Goal: Transaction & Acquisition: Book appointment/travel/reservation

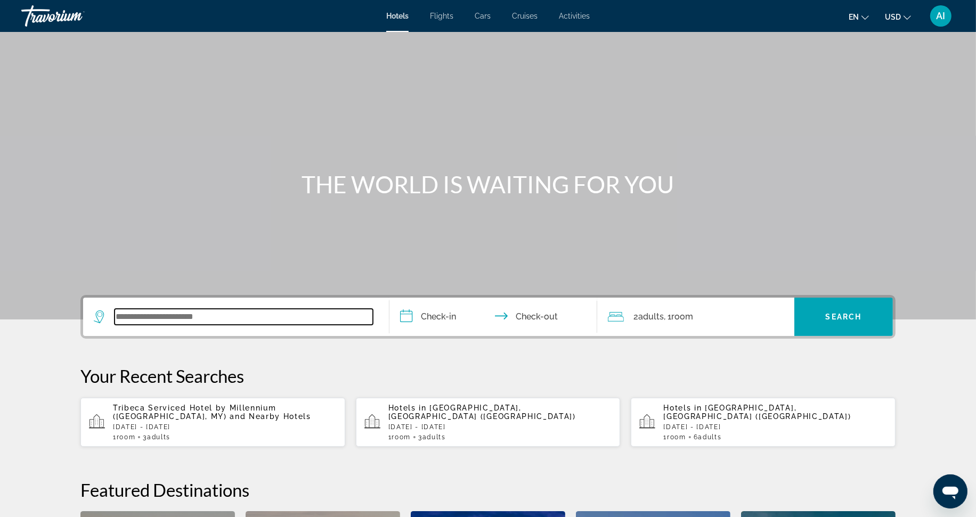
click at [130, 312] on input "Search widget" at bounding box center [244, 317] width 258 height 16
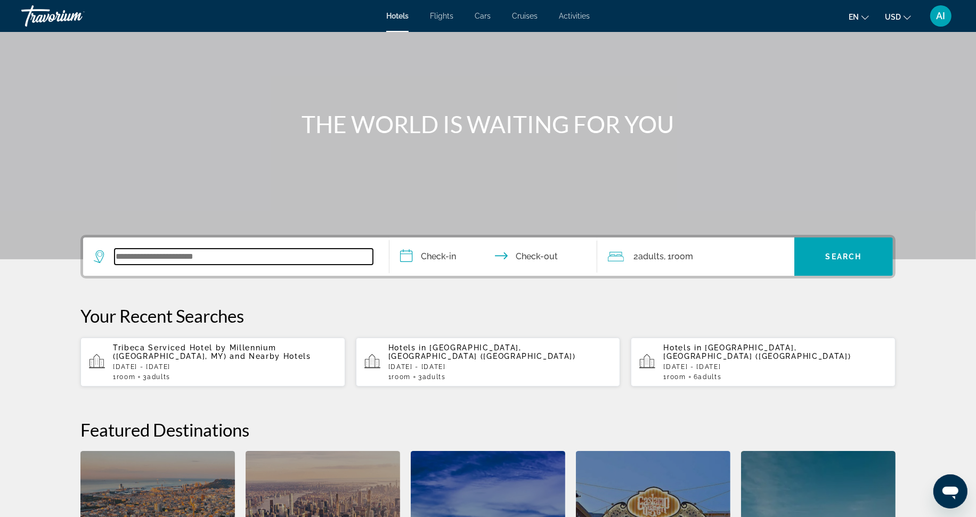
scroll to position [260, 0]
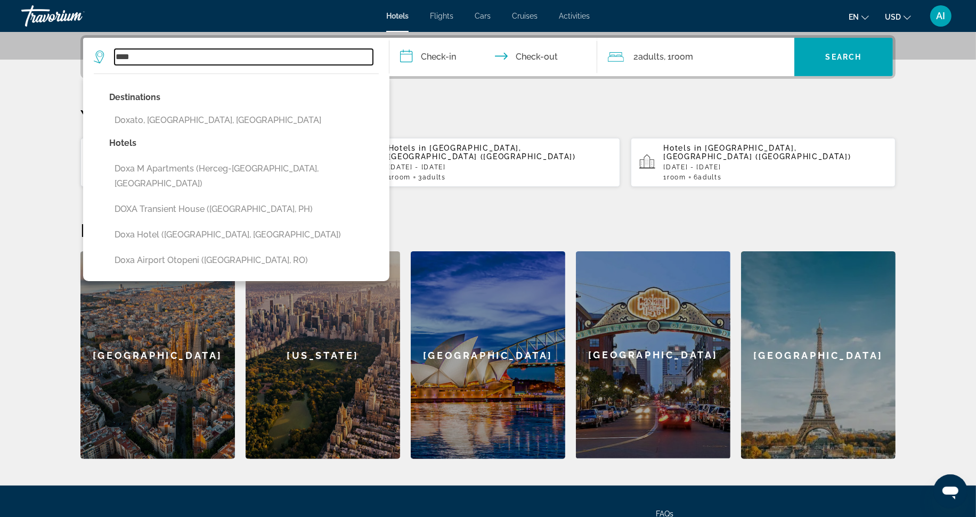
click at [161, 52] on input "****" at bounding box center [244, 57] width 258 height 16
type input "****"
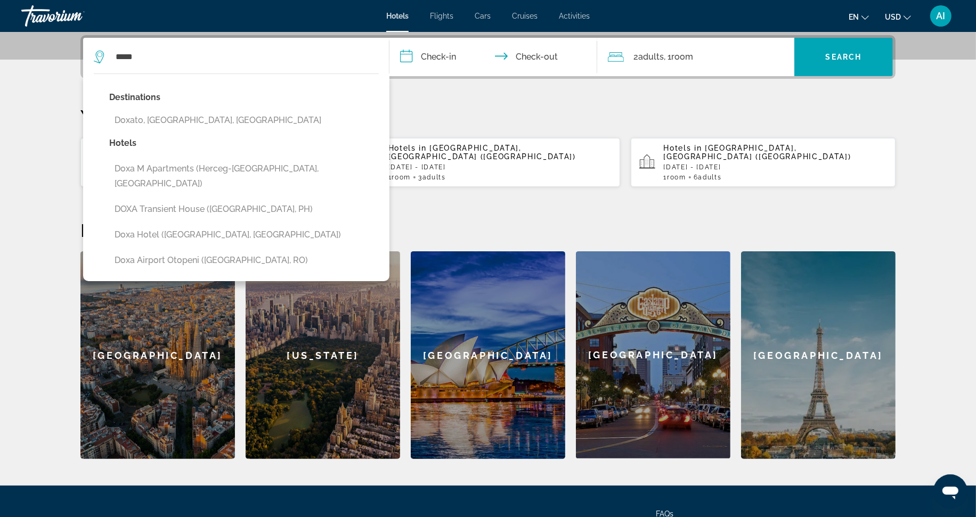
click at [432, 54] on input "**********" at bounding box center [496, 59] width 212 height 42
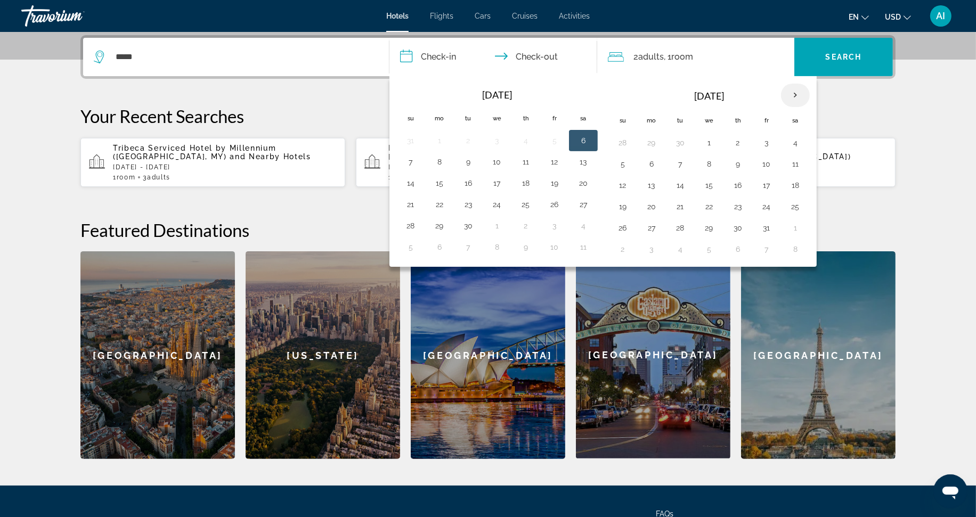
click at [792, 91] on th "Next month" at bounding box center [795, 95] width 29 height 23
click at [710, 190] on button "17" at bounding box center [709, 185] width 17 height 15
click at [775, 185] on button "19" at bounding box center [766, 185] width 17 height 15
type input "**********"
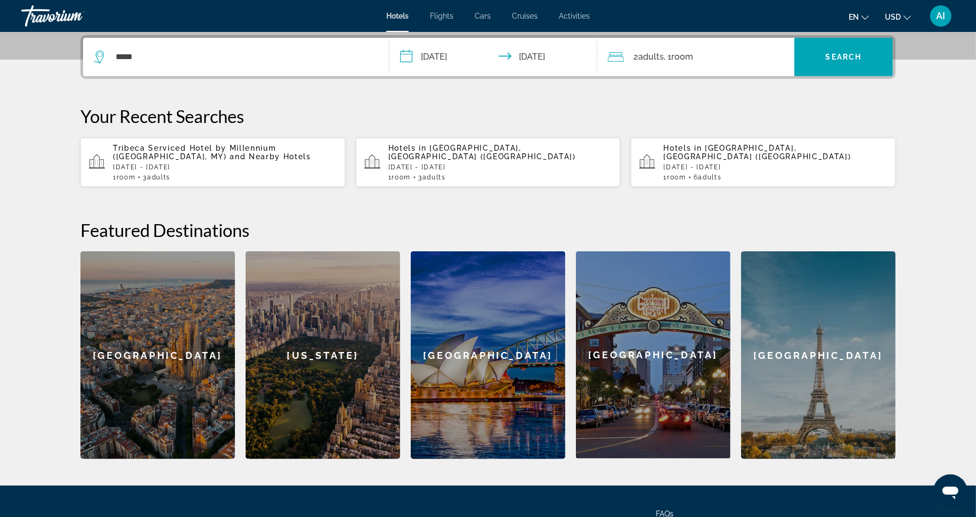
click at [669, 55] on span ", 1 Room rooms" at bounding box center [678, 57] width 29 height 15
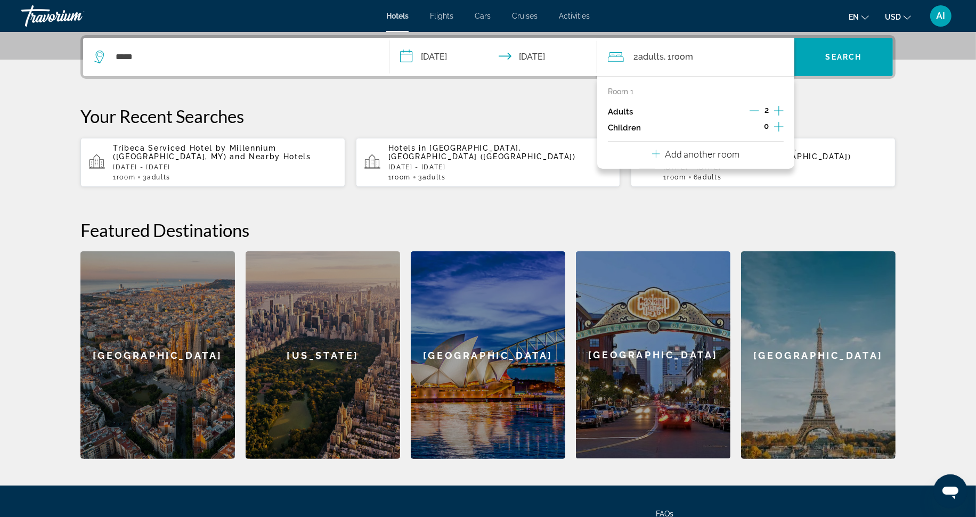
click at [775, 124] on icon "Increment children" at bounding box center [779, 126] width 10 height 13
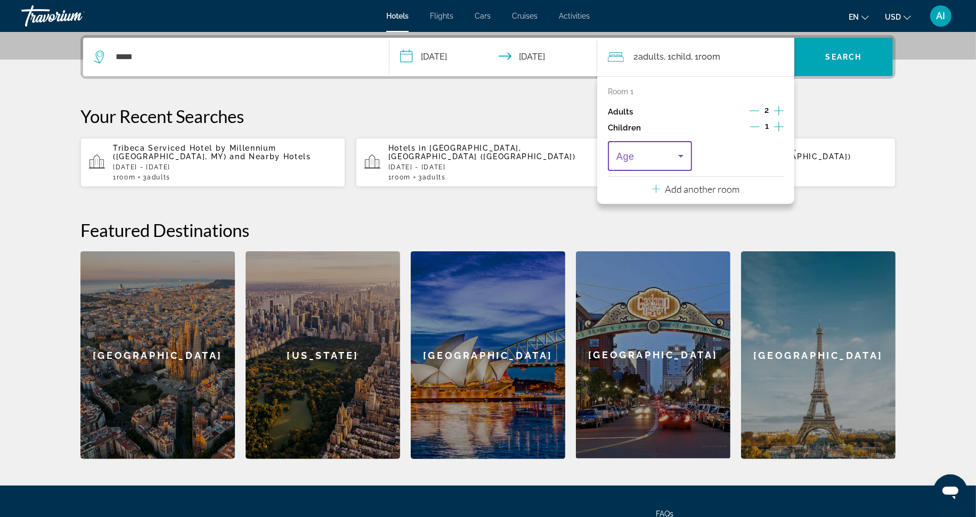
click at [681, 155] on icon "Travelers: 2 adults, 1 child" at bounding box center [681, 156] width 13 height 13
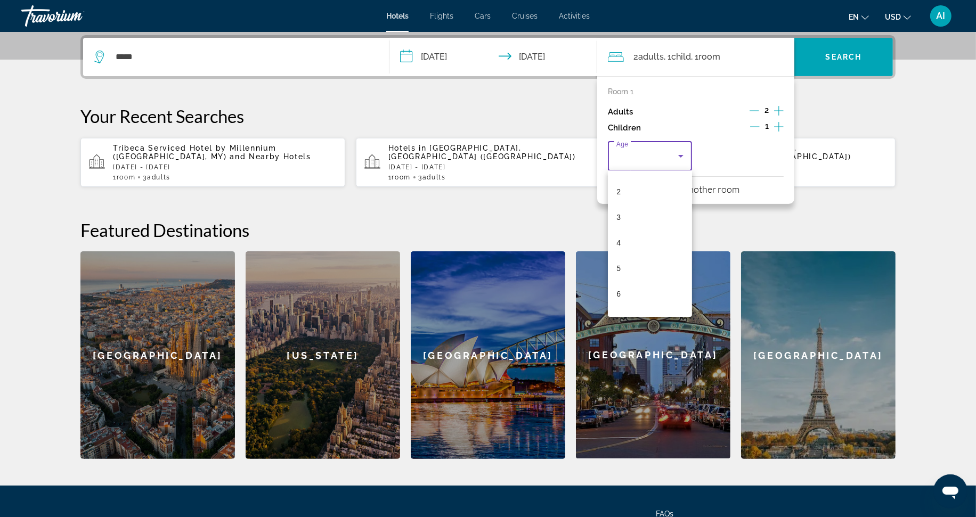
scroll to position [71, 0]
click at [657, 288] on mat-option "7" at bounding box center [650, 296] width 84 height 26
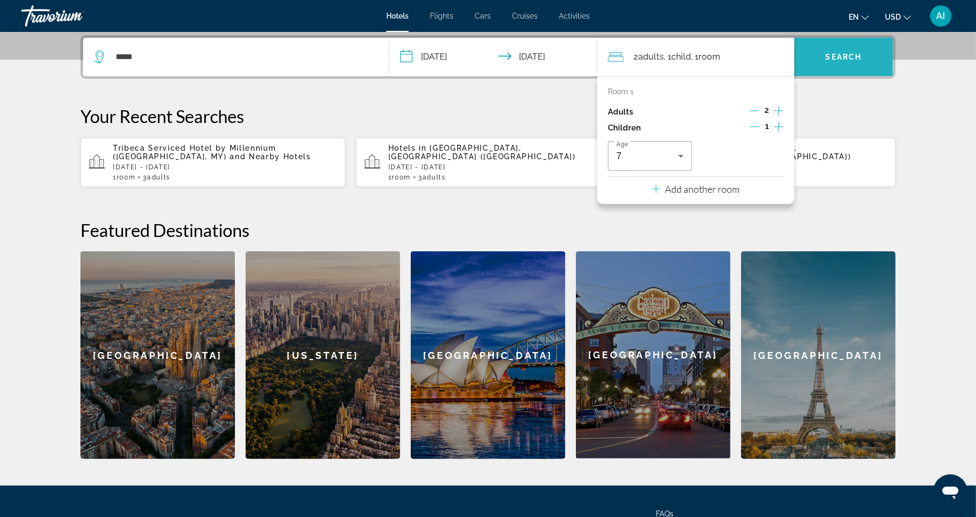
click at [839, 59] on span "Search" at bounding box center [844, 57] width 36 height 9
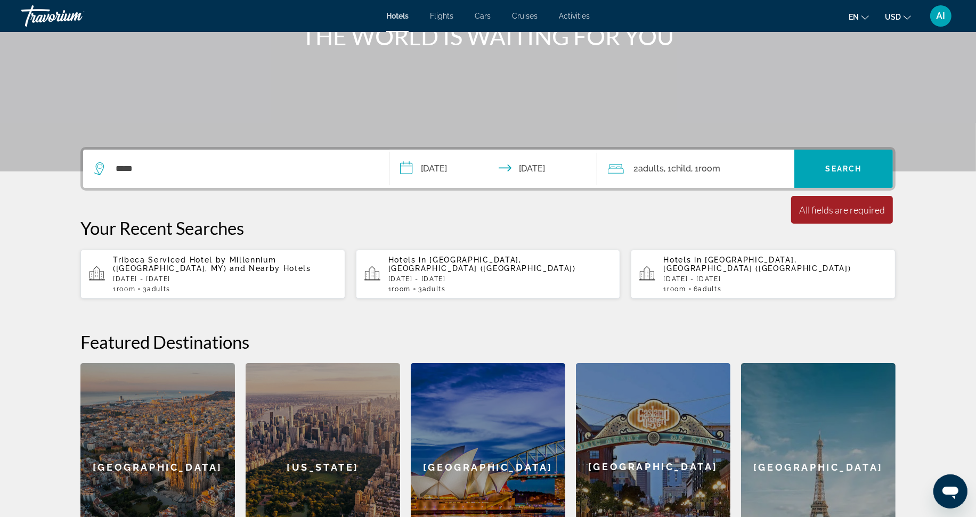
scroll to position [122, 0]
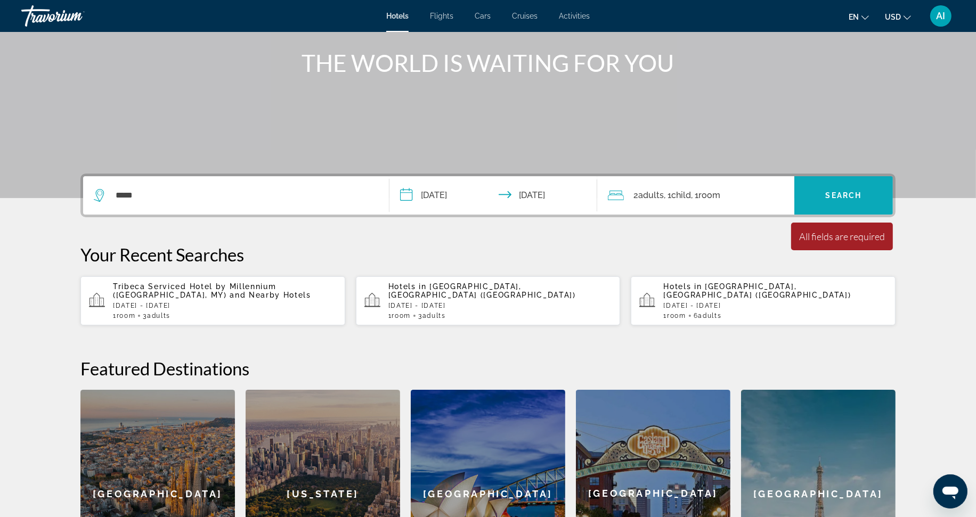
click at [839, 196] on span "Search" at bounding box center [844, 195] width 36 height 9
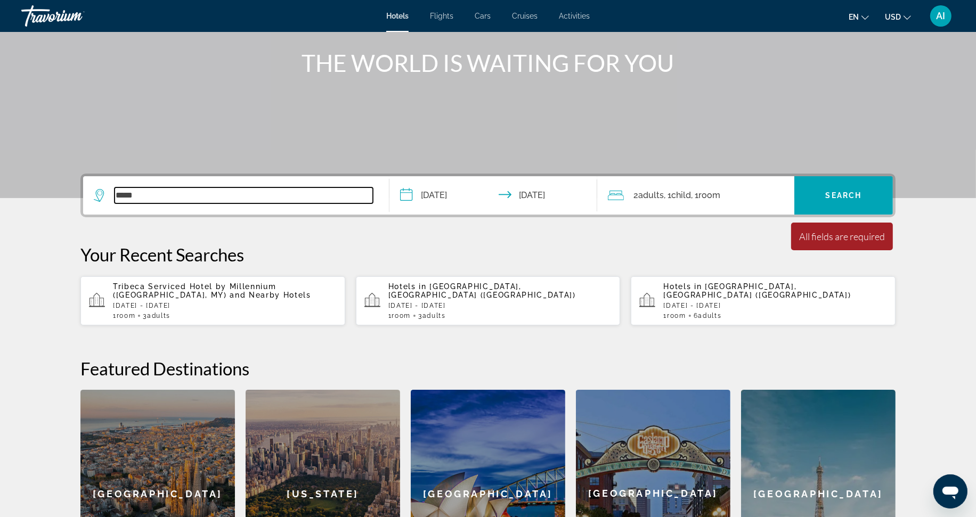
click at [161, 189] on input "****" at bounding box center [244, 196] width 258 height 16
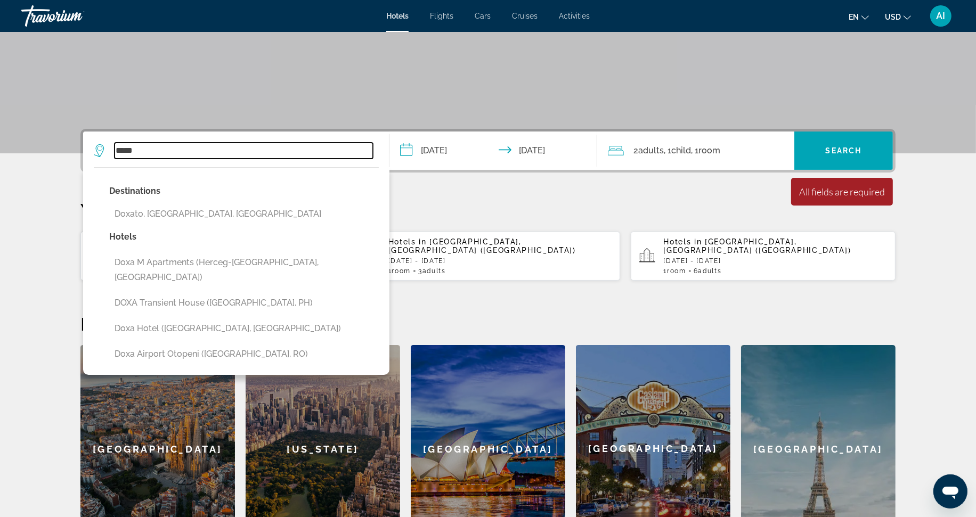
scroll to position [260, 0]
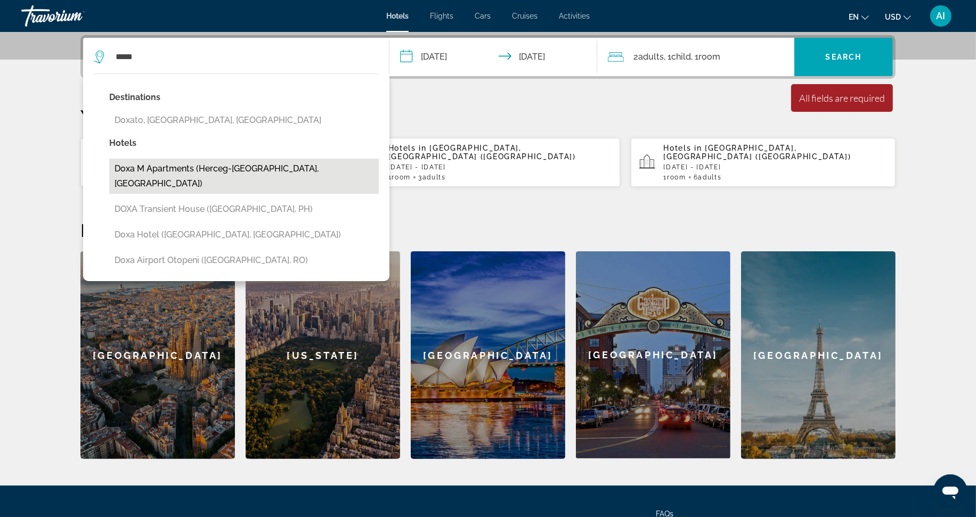
click at [264, 169] on button "Doxa M Apartments (Herceg-[GEOGRAPHIC_DATA], [GEOGRAPHIC_DATA])" at bounding box center [244, 176] width 270 height 35
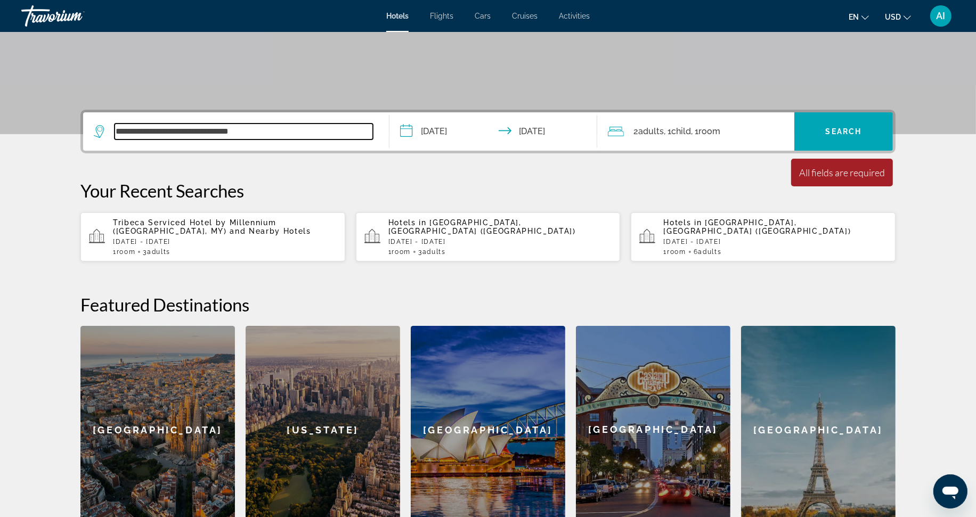
scroll to position [182, 0]
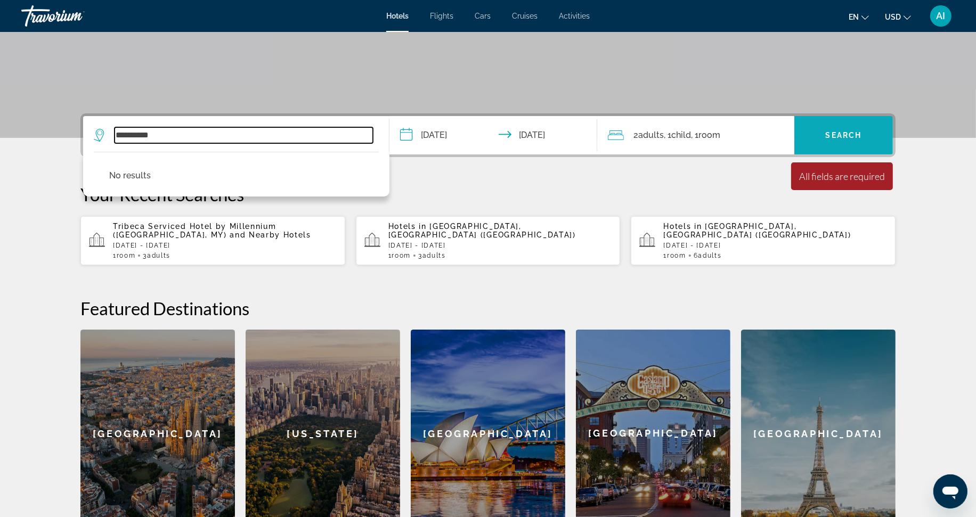
type input "**********"
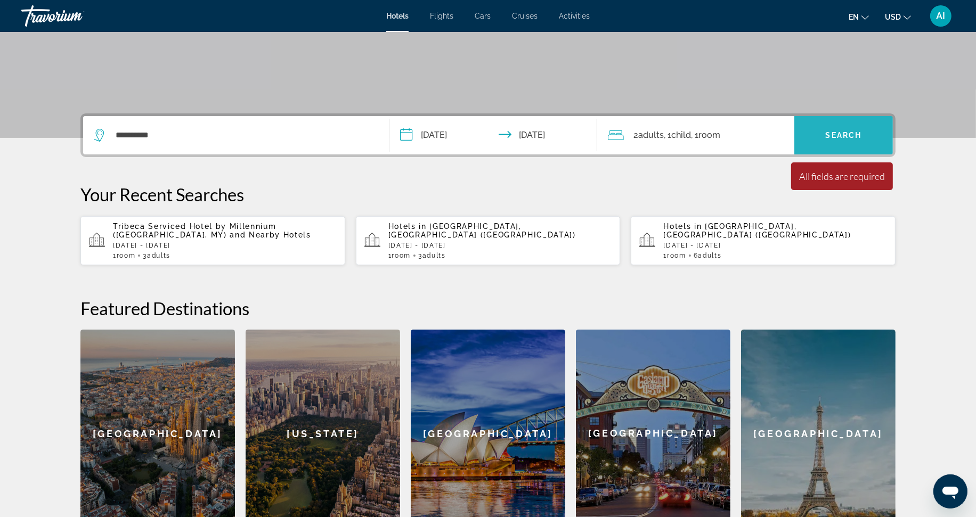
click at [857, 134] on span "Search" at bounding box center [844, 135] width 36 height 9
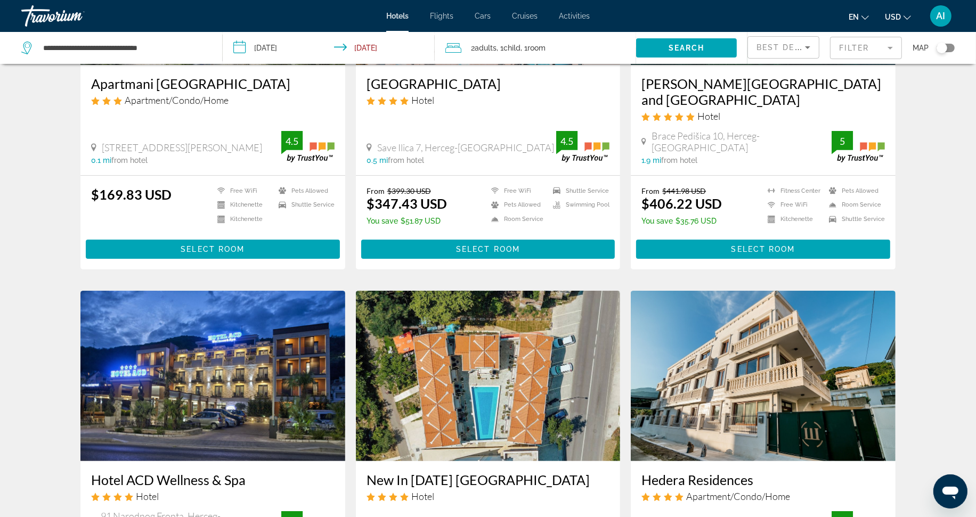
scroll to position [237, 0]
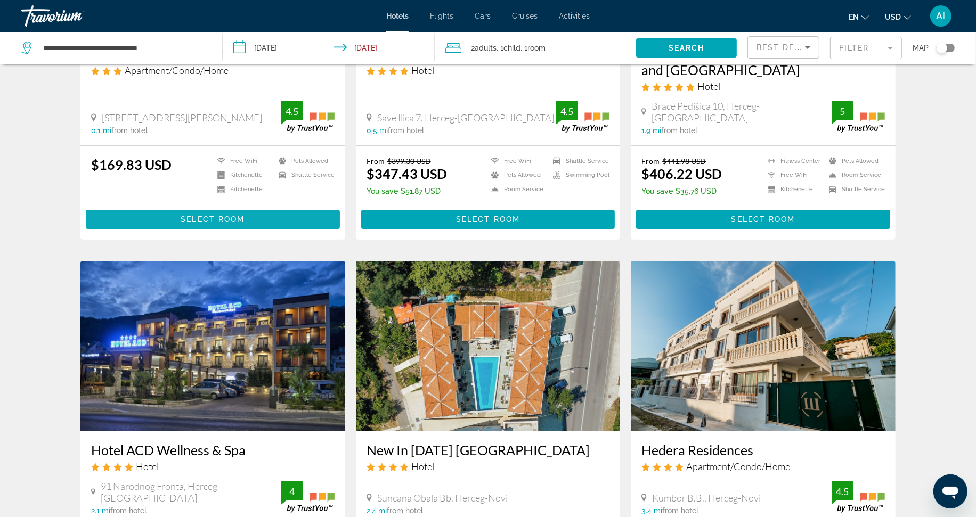
click at [236, 215] on span "Select Room" at bounding box center [213, 219] width 64 height 9
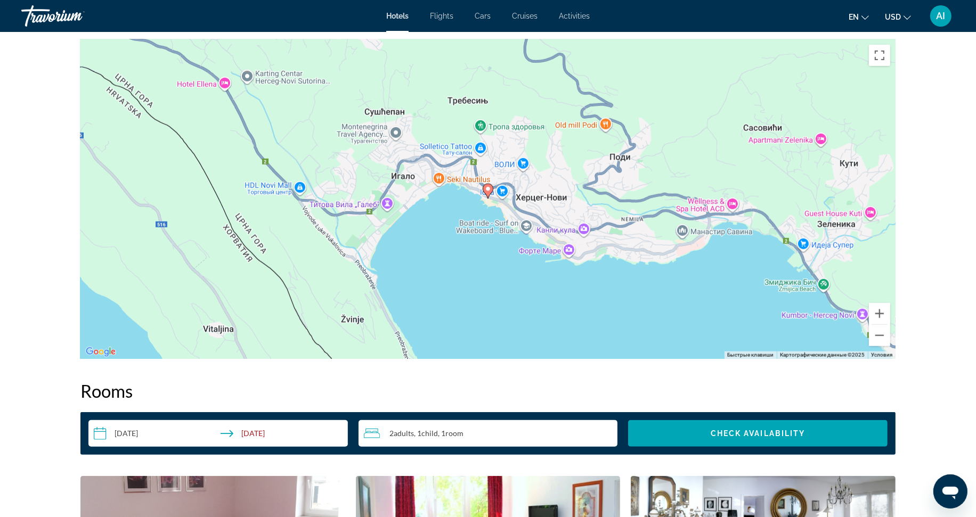
scroll to position [1066, 0]
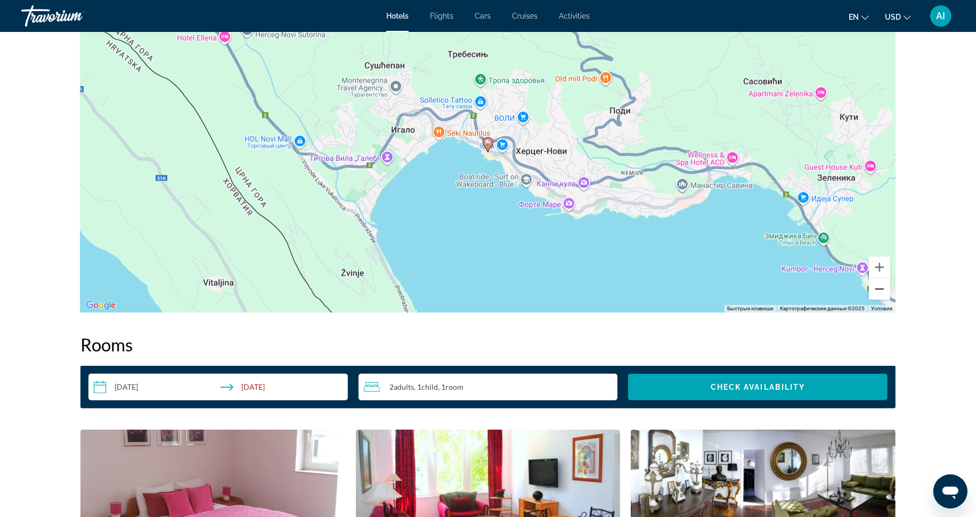
click at [880, 287] on button "Уменьшить" at bounding box center [879, 289] width 21 height 21
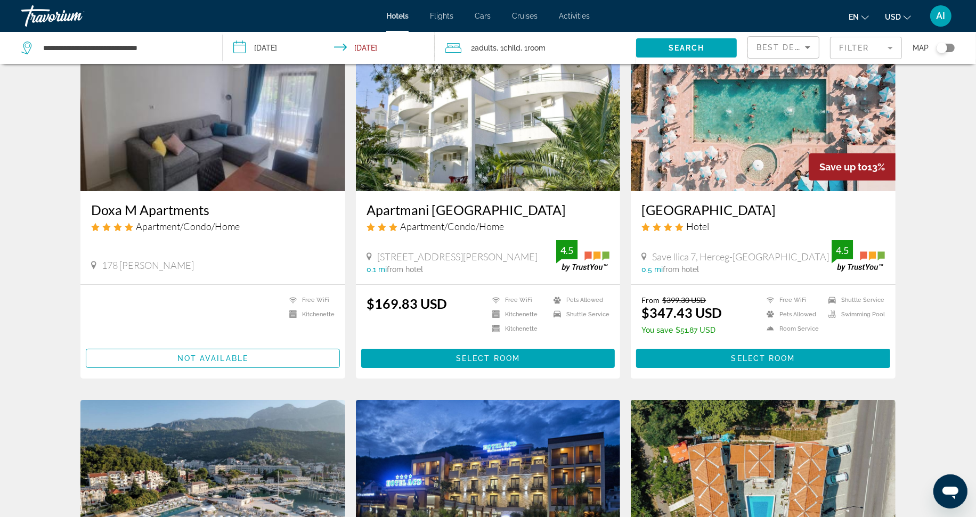
scroll to position [118, 0]
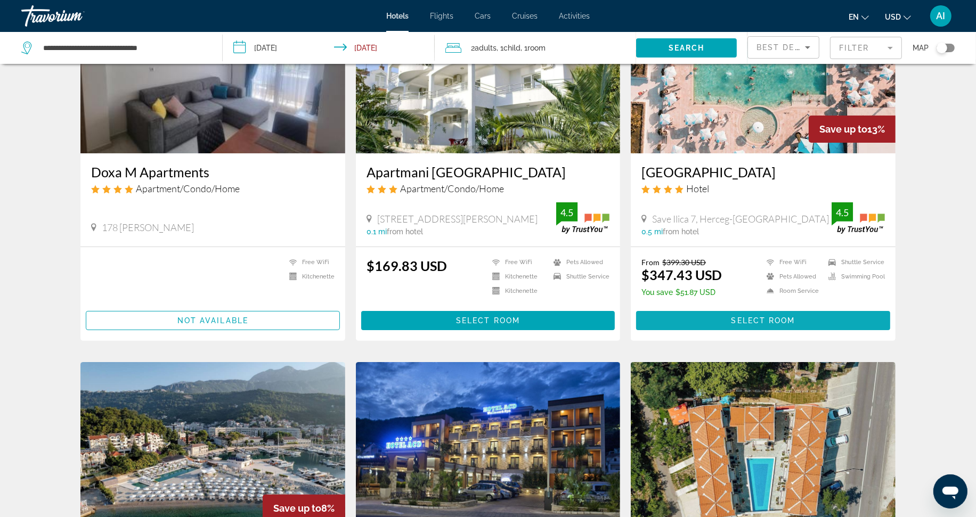
click at [753, 323] on span "Select Room" at bounding box center [764, 321] width 64 height 9
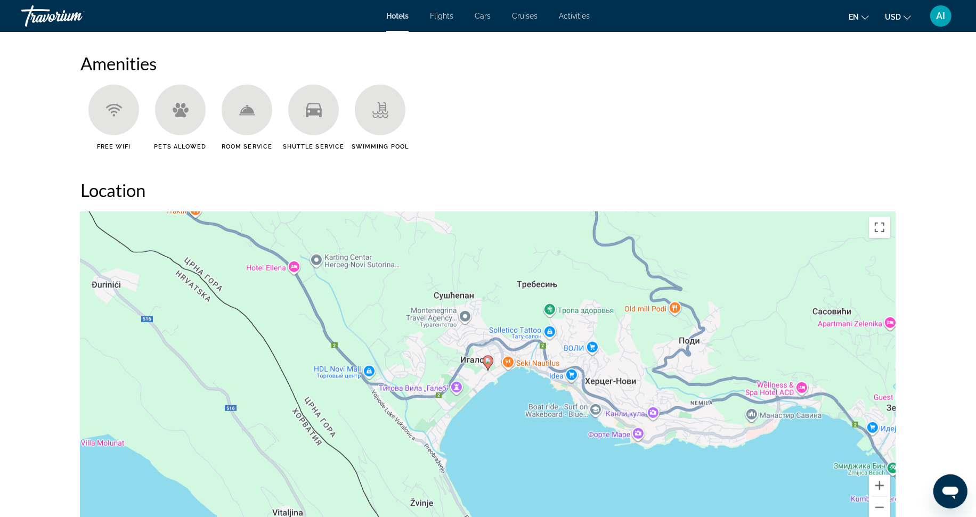
scroll to position [947, 0]
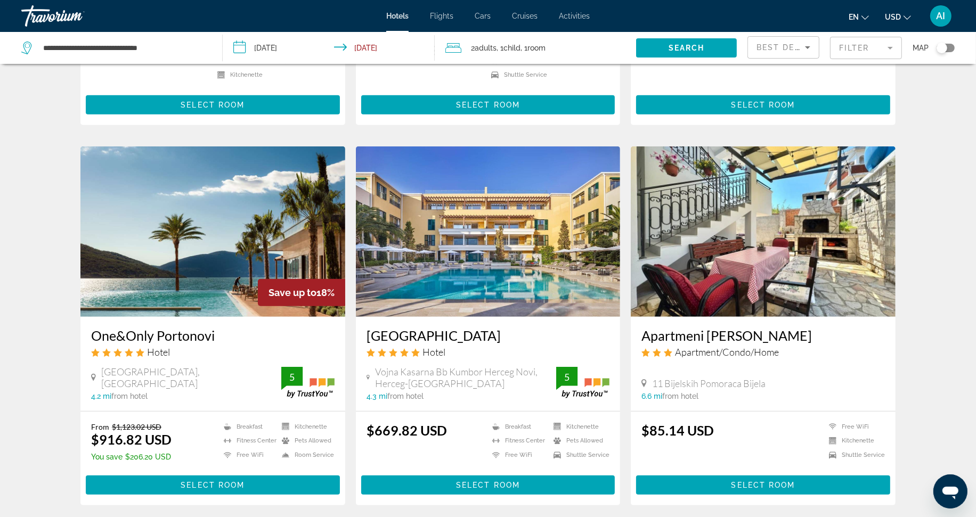
scroll to position [770, 0]
